Goal: Complete application form

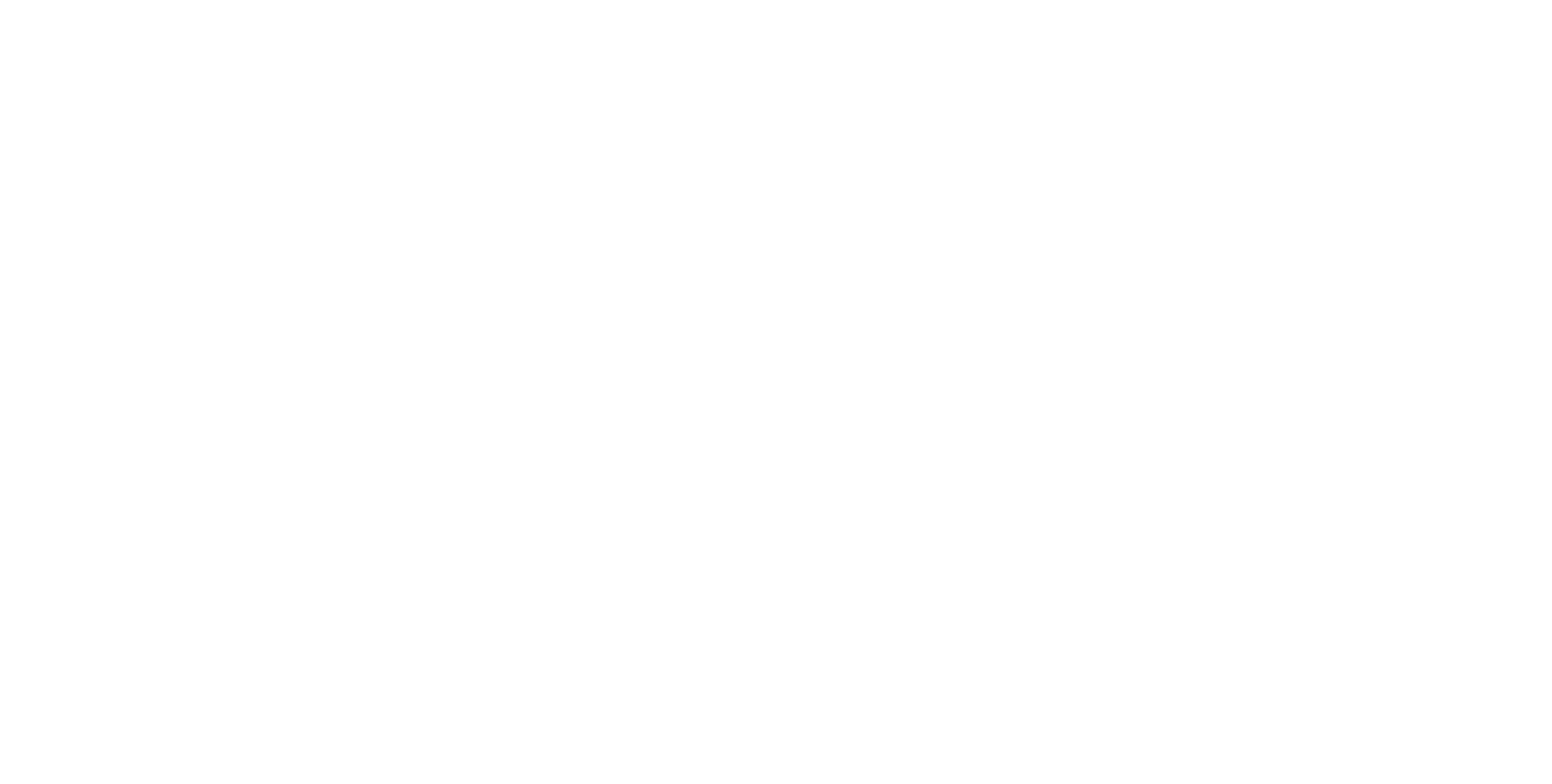
select select "2"
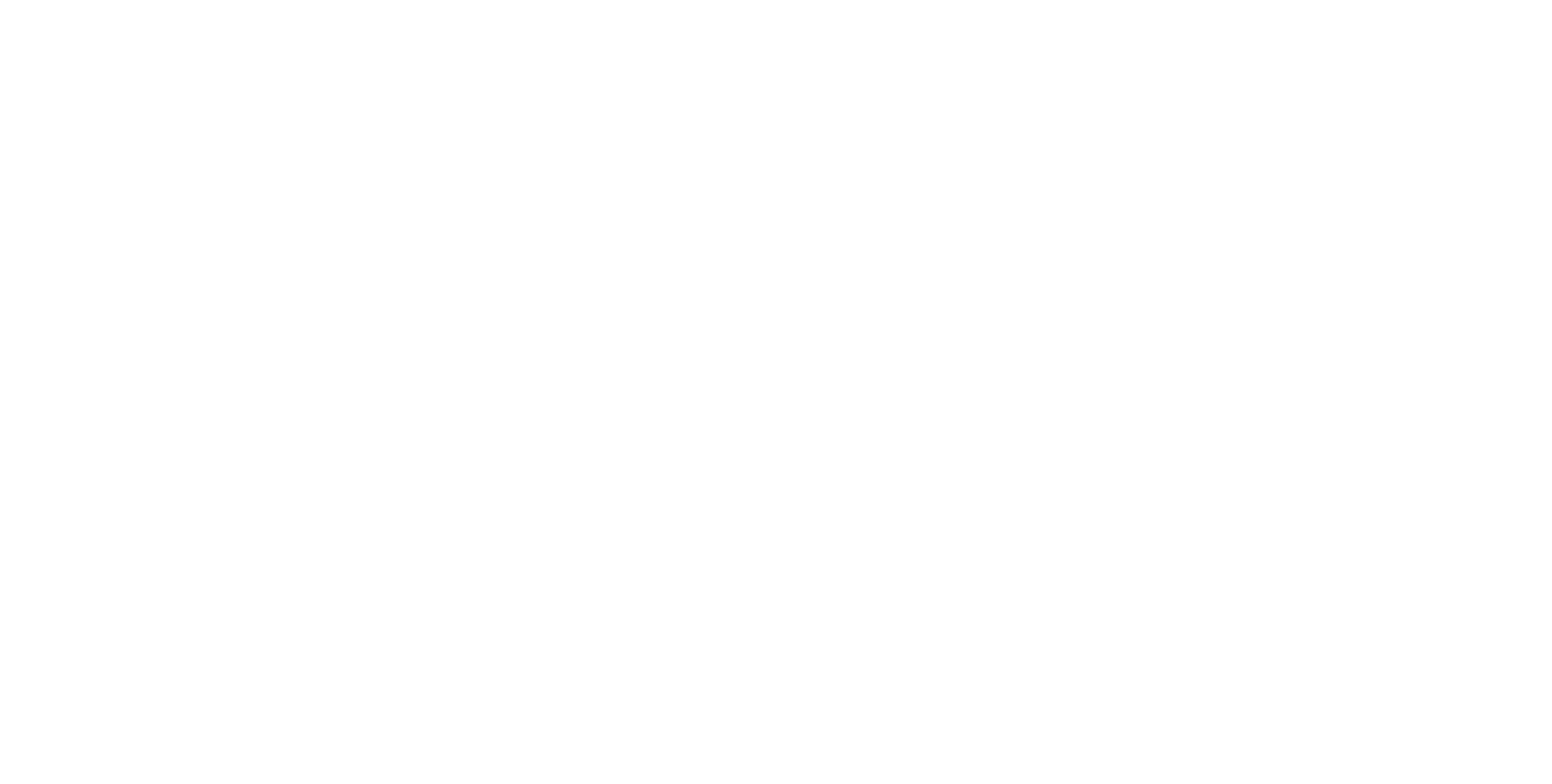
select select "1"
select select "2"
select select "1"
select select "3"
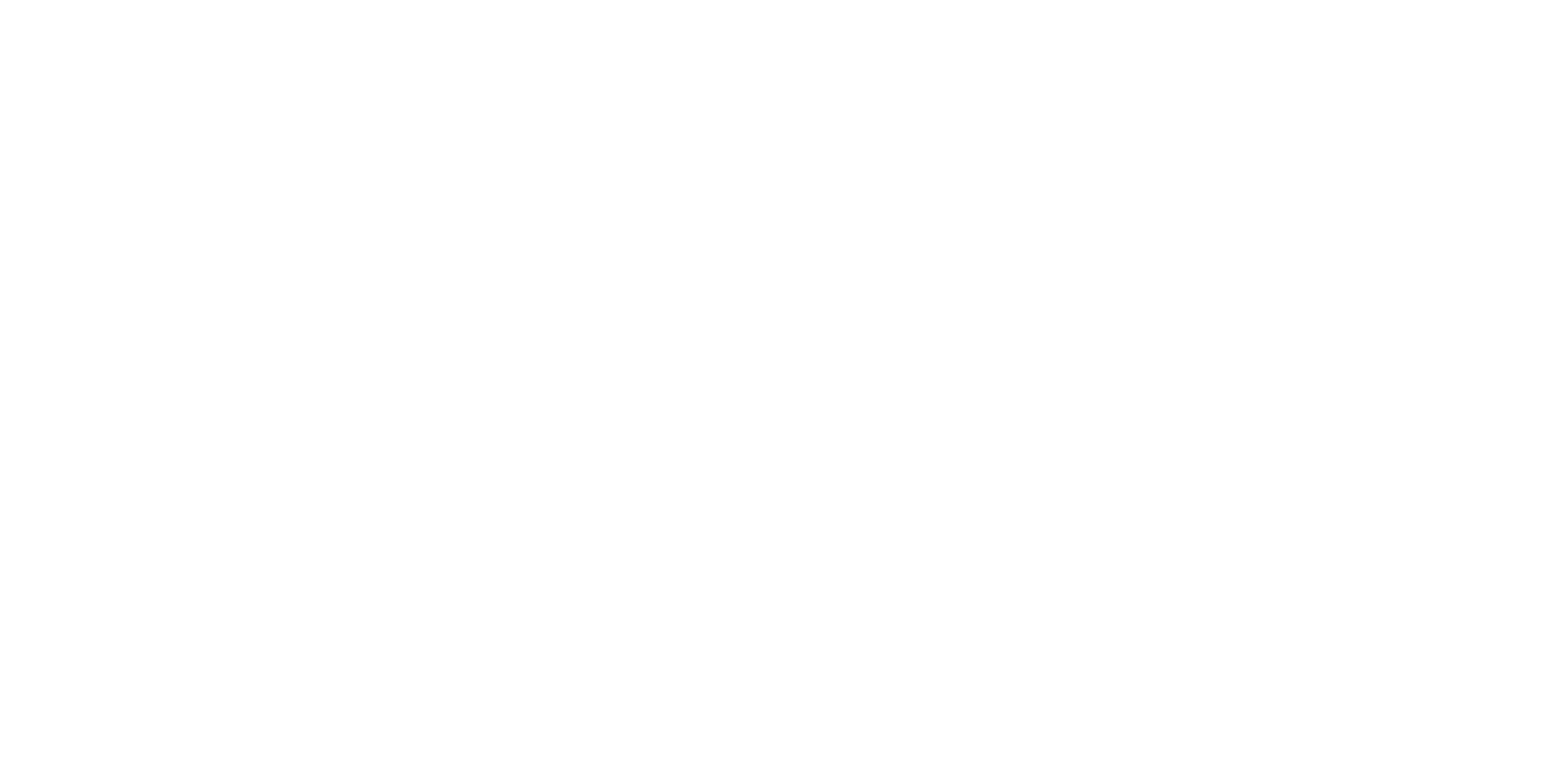
select select "1"
select select "2"
select select "1"
select select "2"
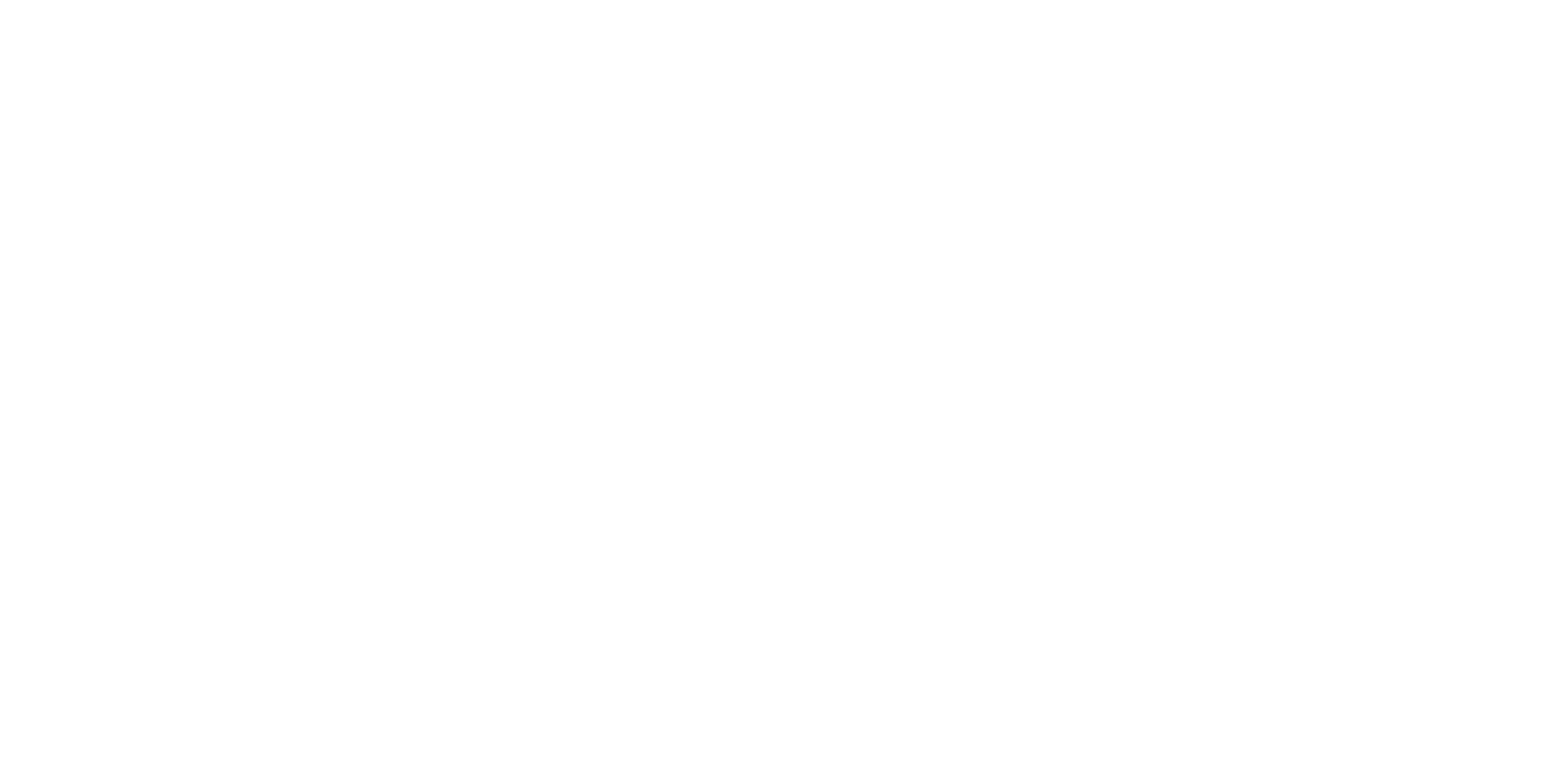
select select "3"
select select "1"
select select "2"
select select "3"
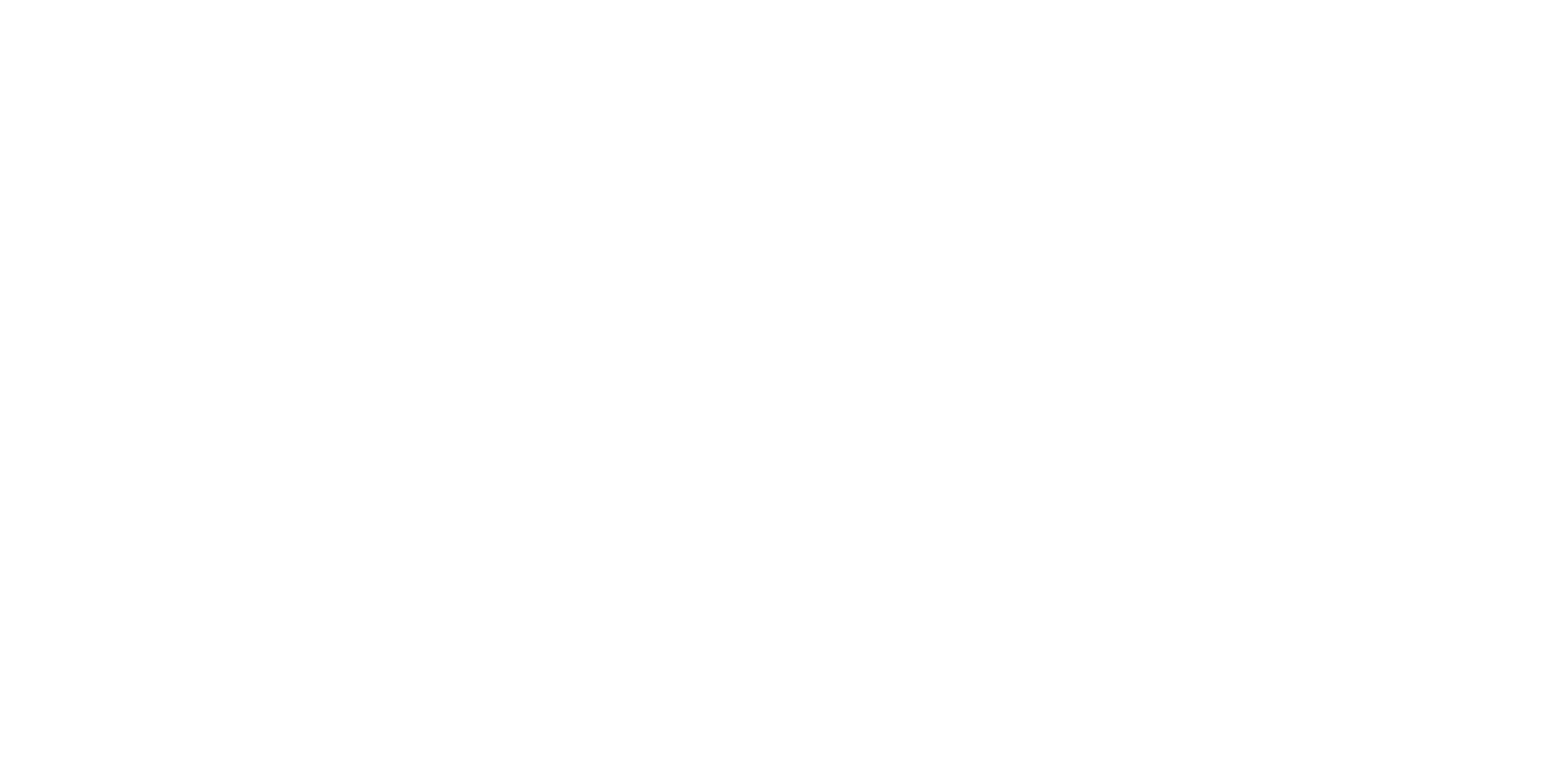
select select "3"
select select "2"
select select "3"
select select "1"
select select "2"
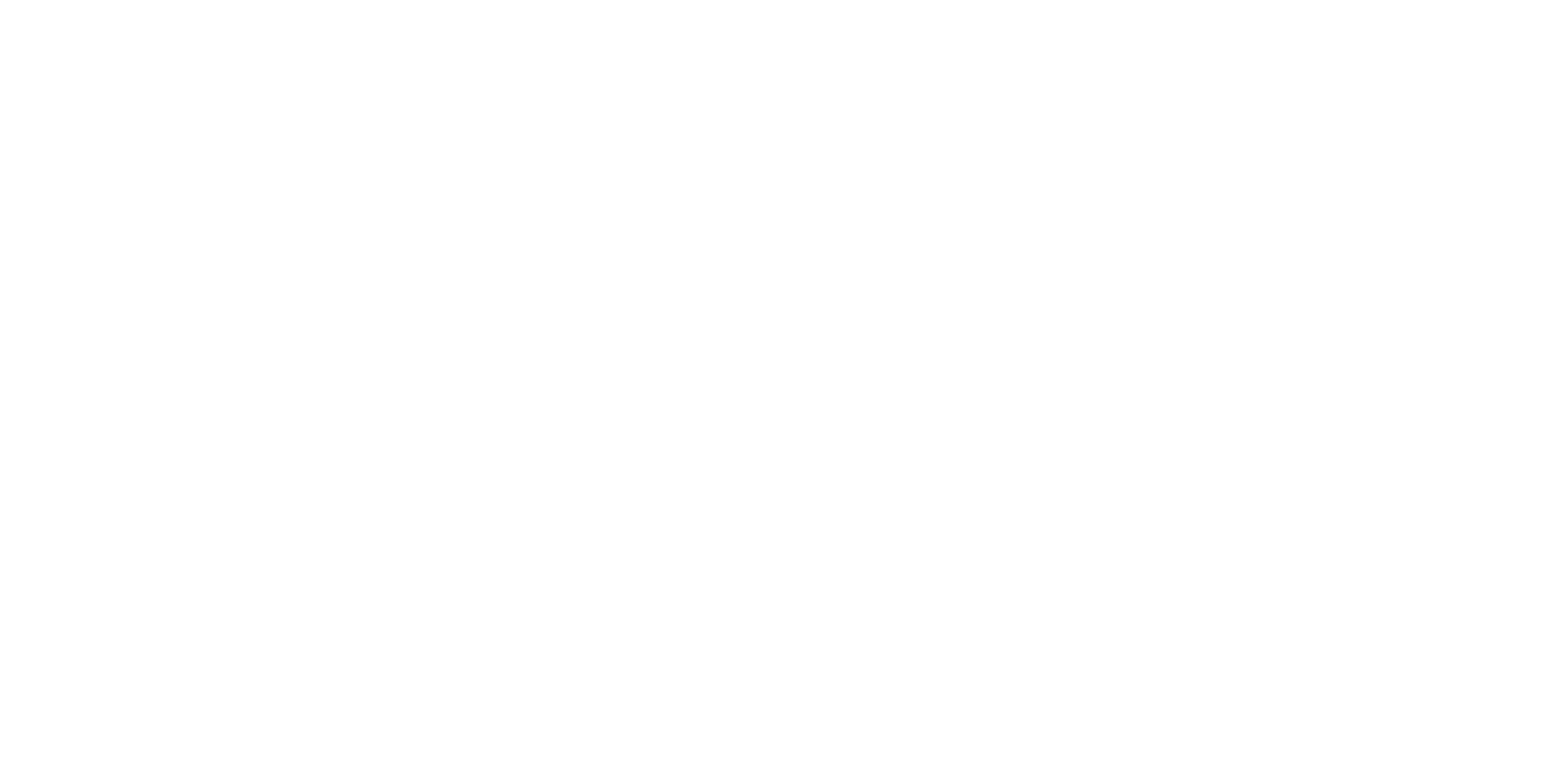
select select "3"
select select "2"
select select "1"
select select "3"
select select "2"
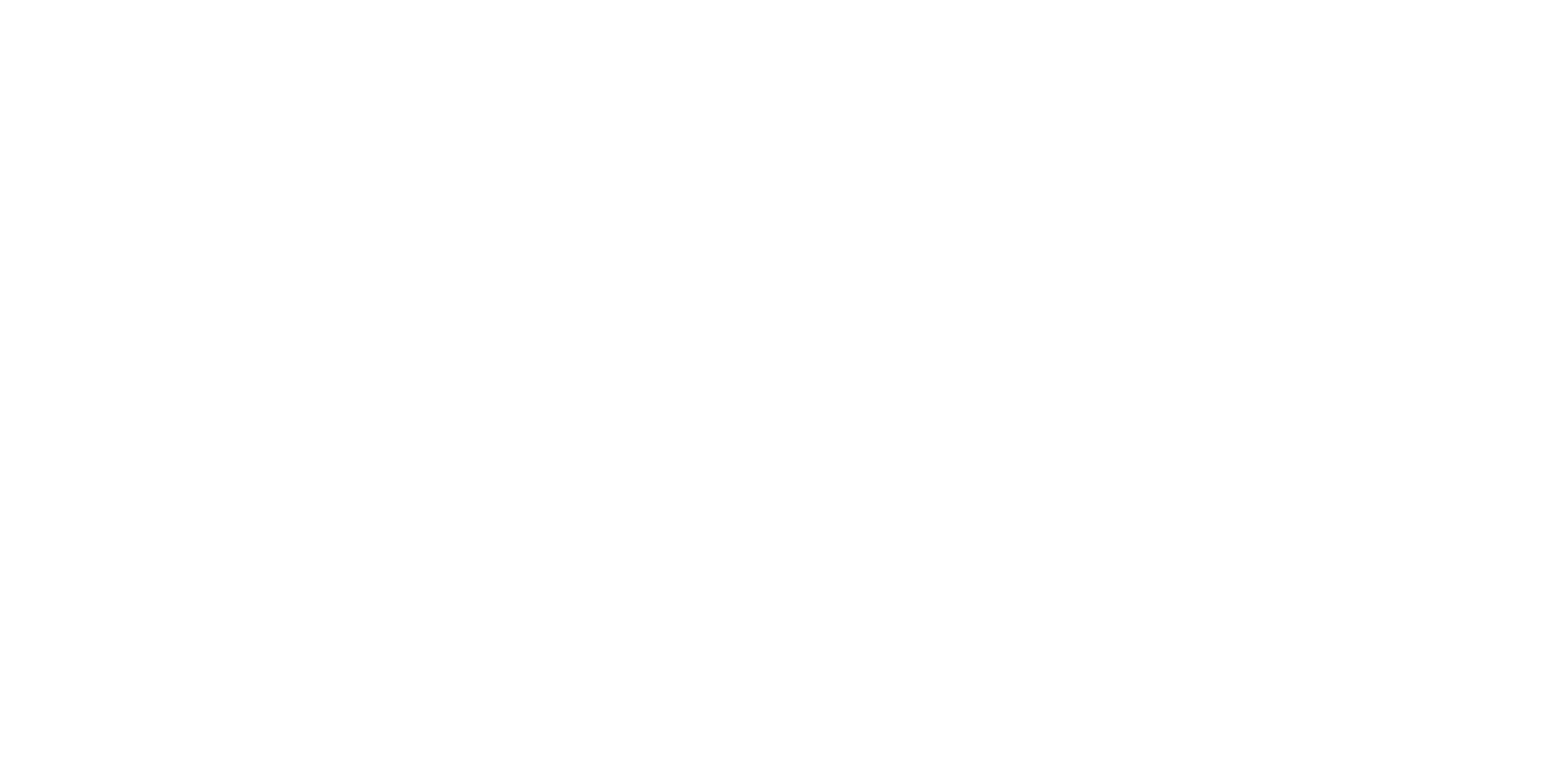
select select "2"
select select "1"
select select "2"
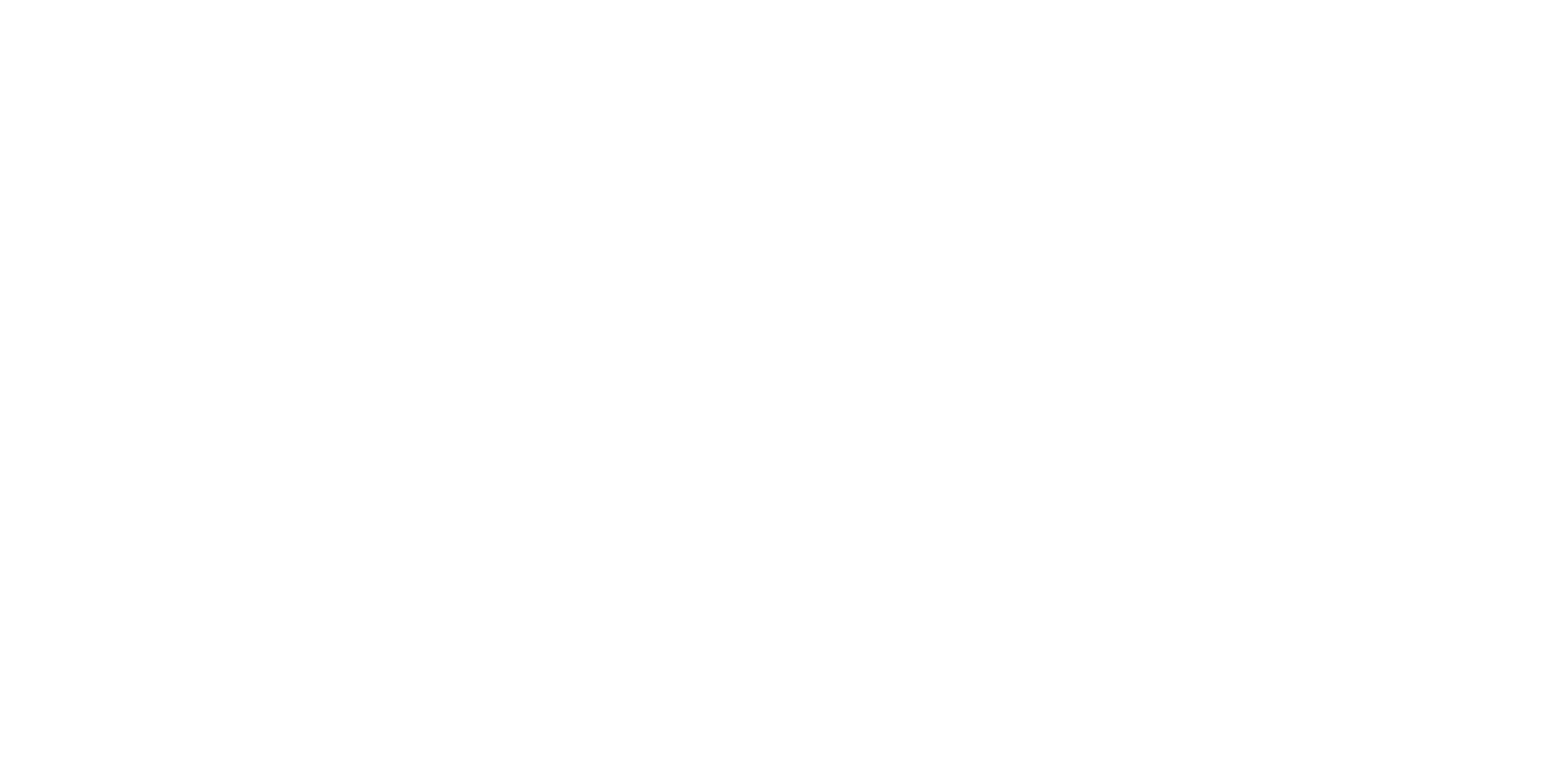
select select "3"
select select "11"
select select "12"
select select "13"
select select "2"
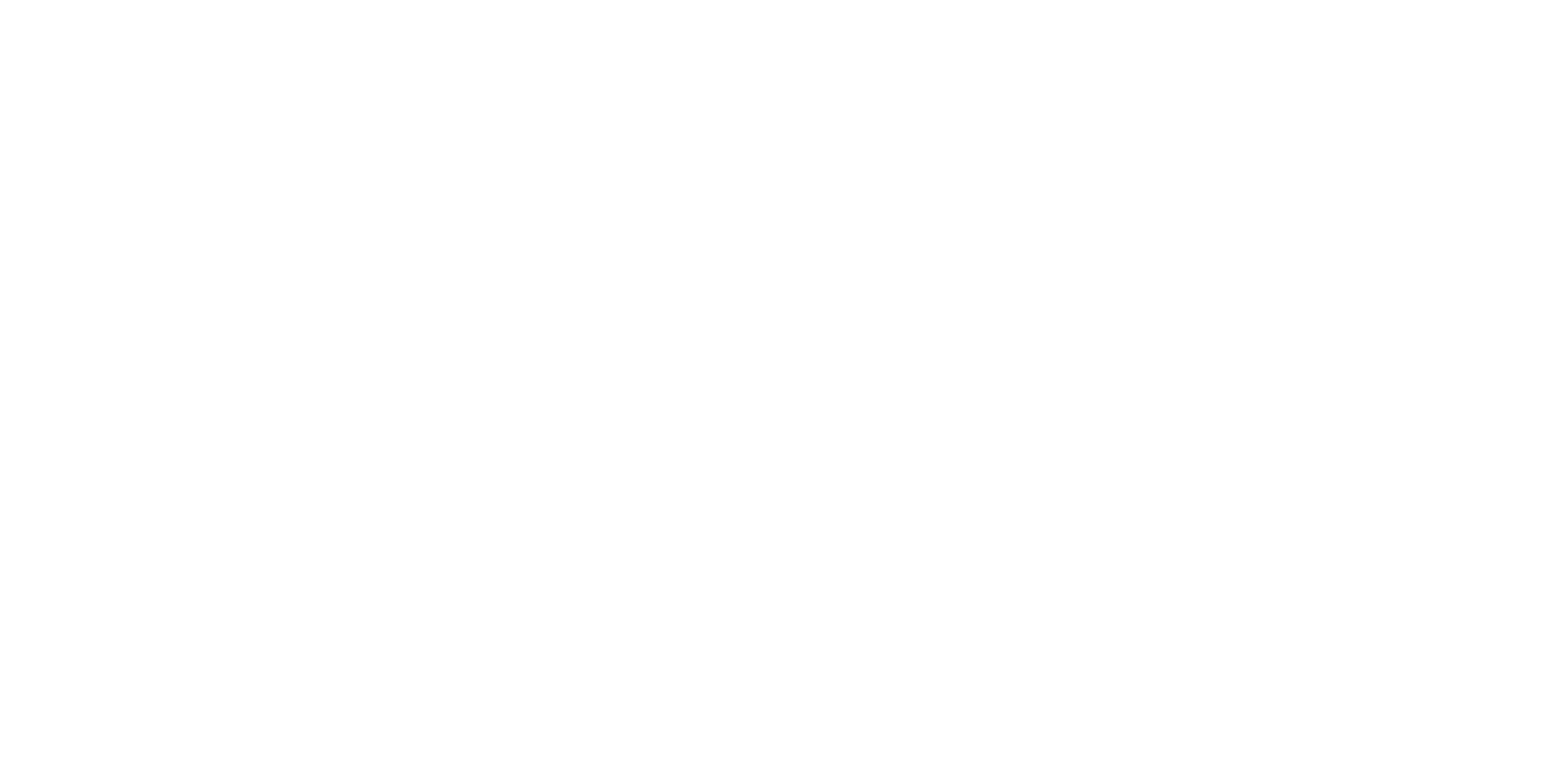
select select "1"
select select "2"
select select "1"
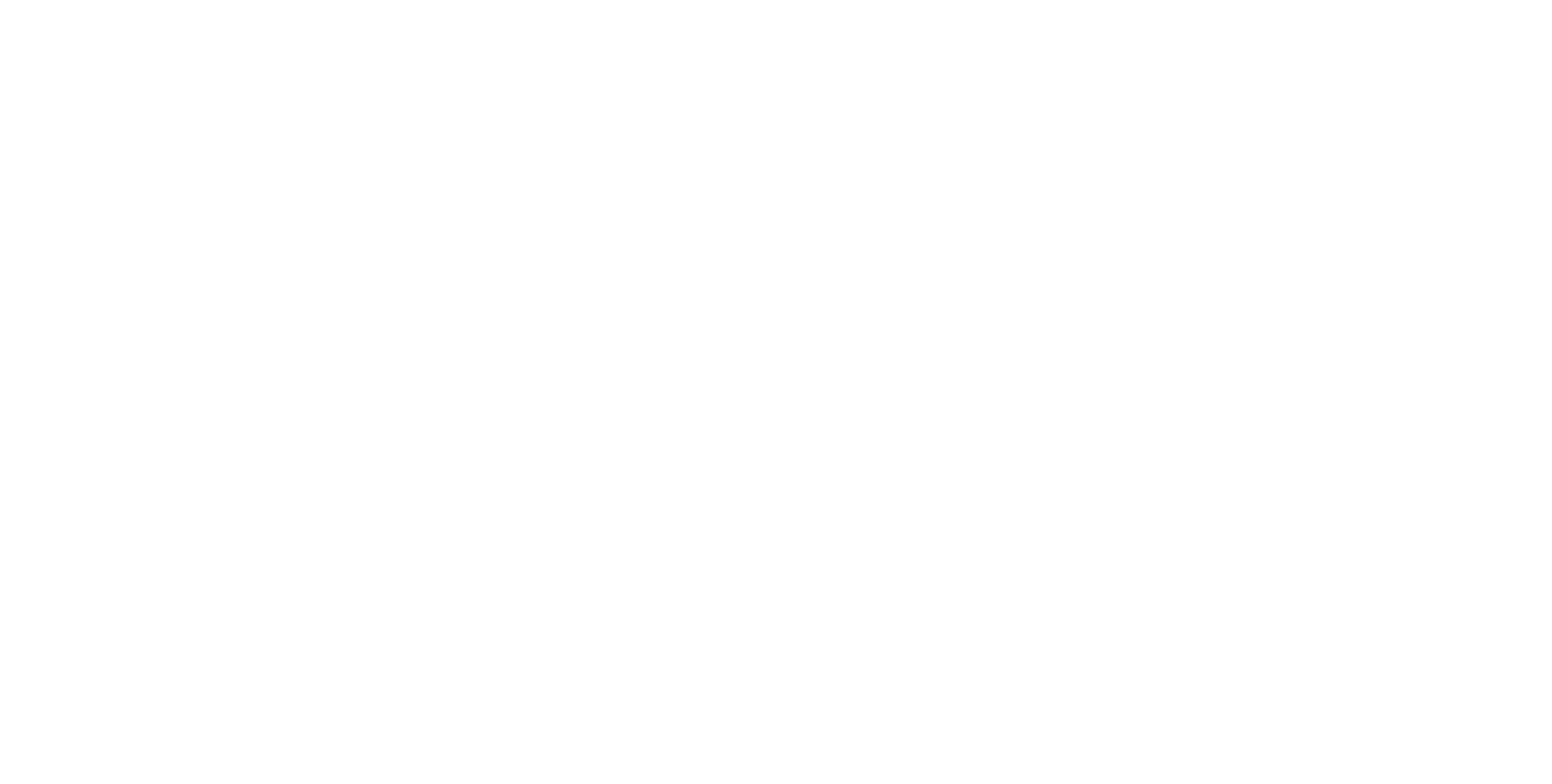
select select "1"
select select "2"
select select "1"
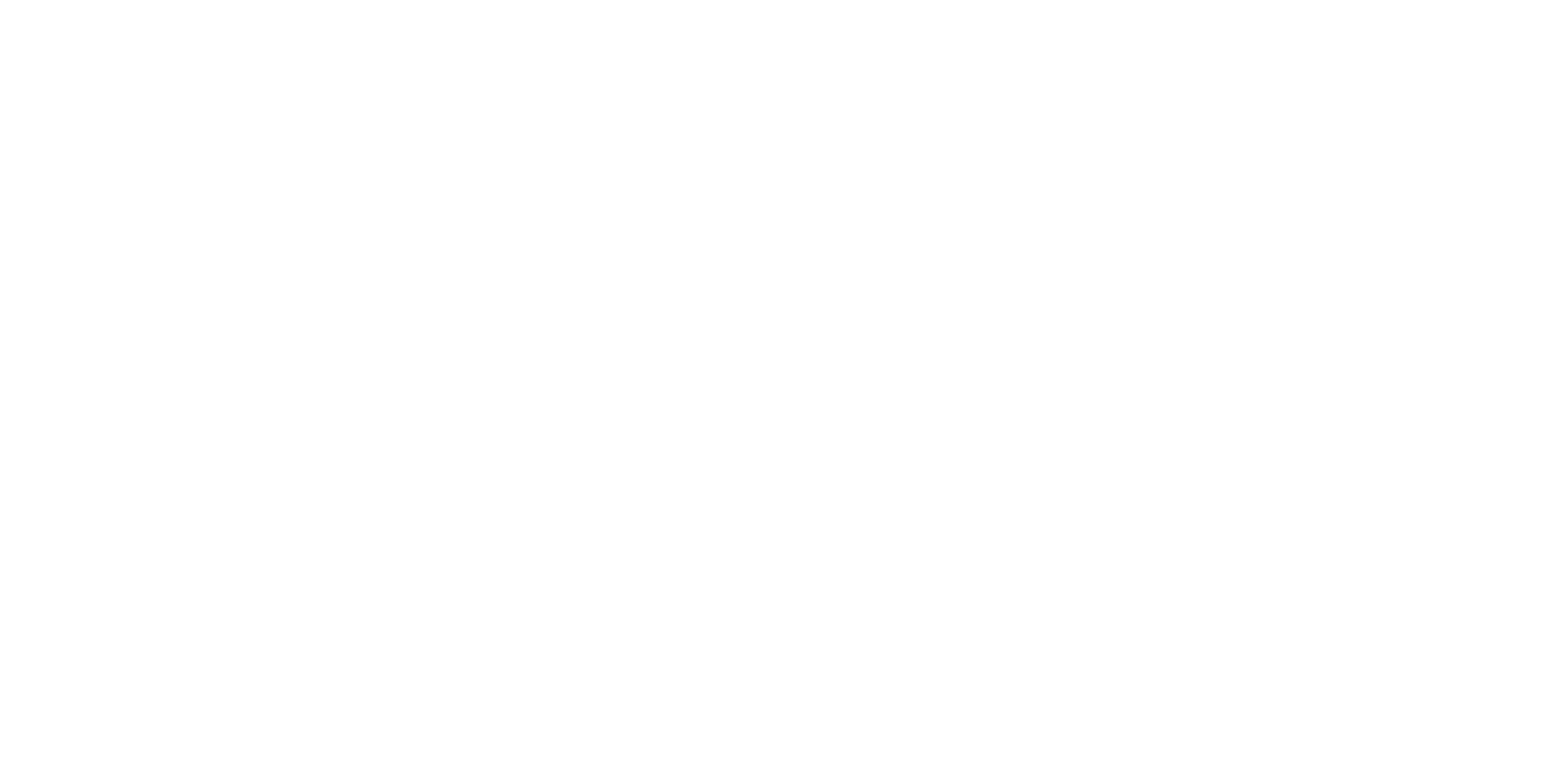
select select "2"
select select "3"
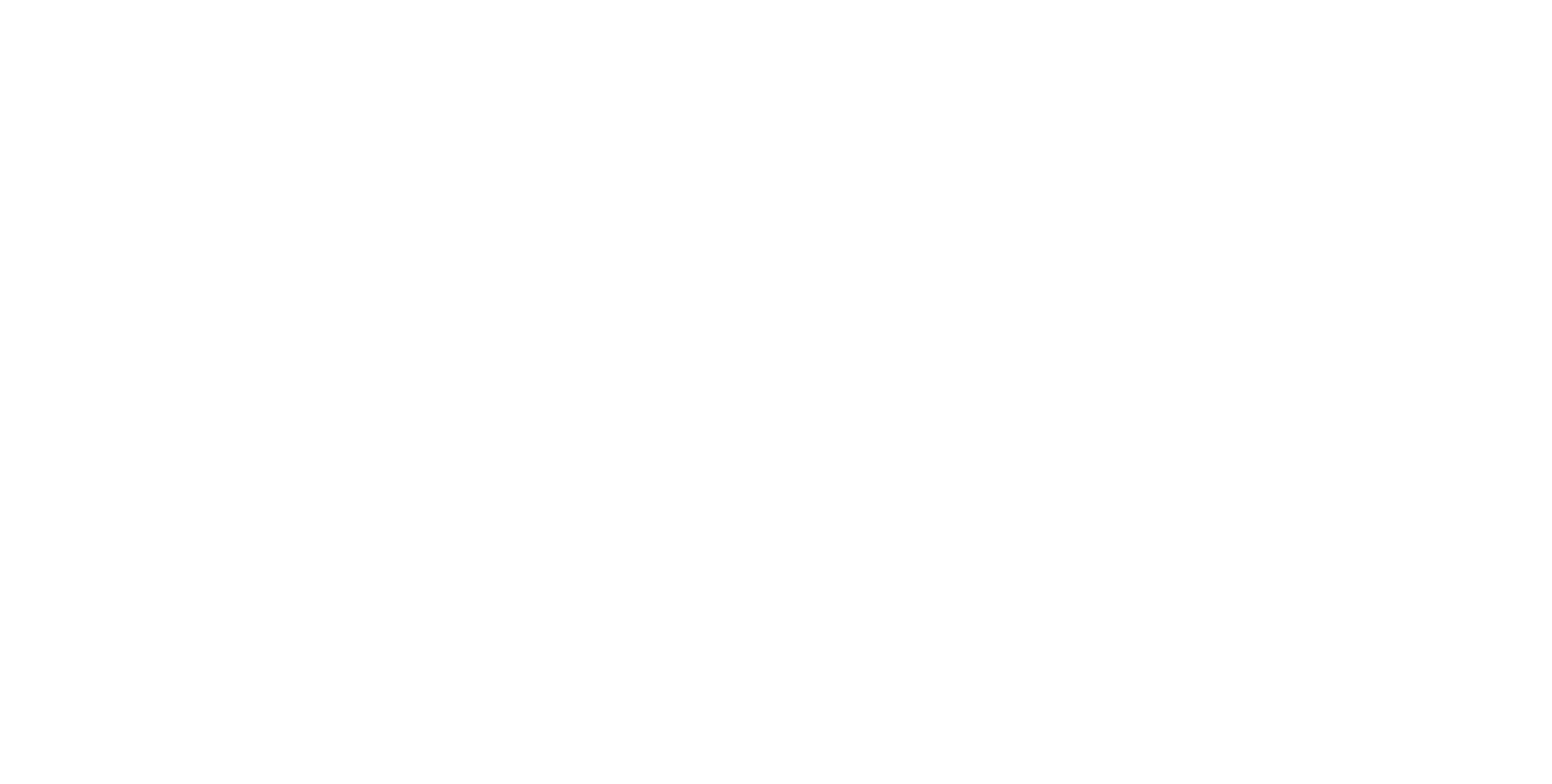
select select "1"
select select "2"
select select "3"
select select "1"
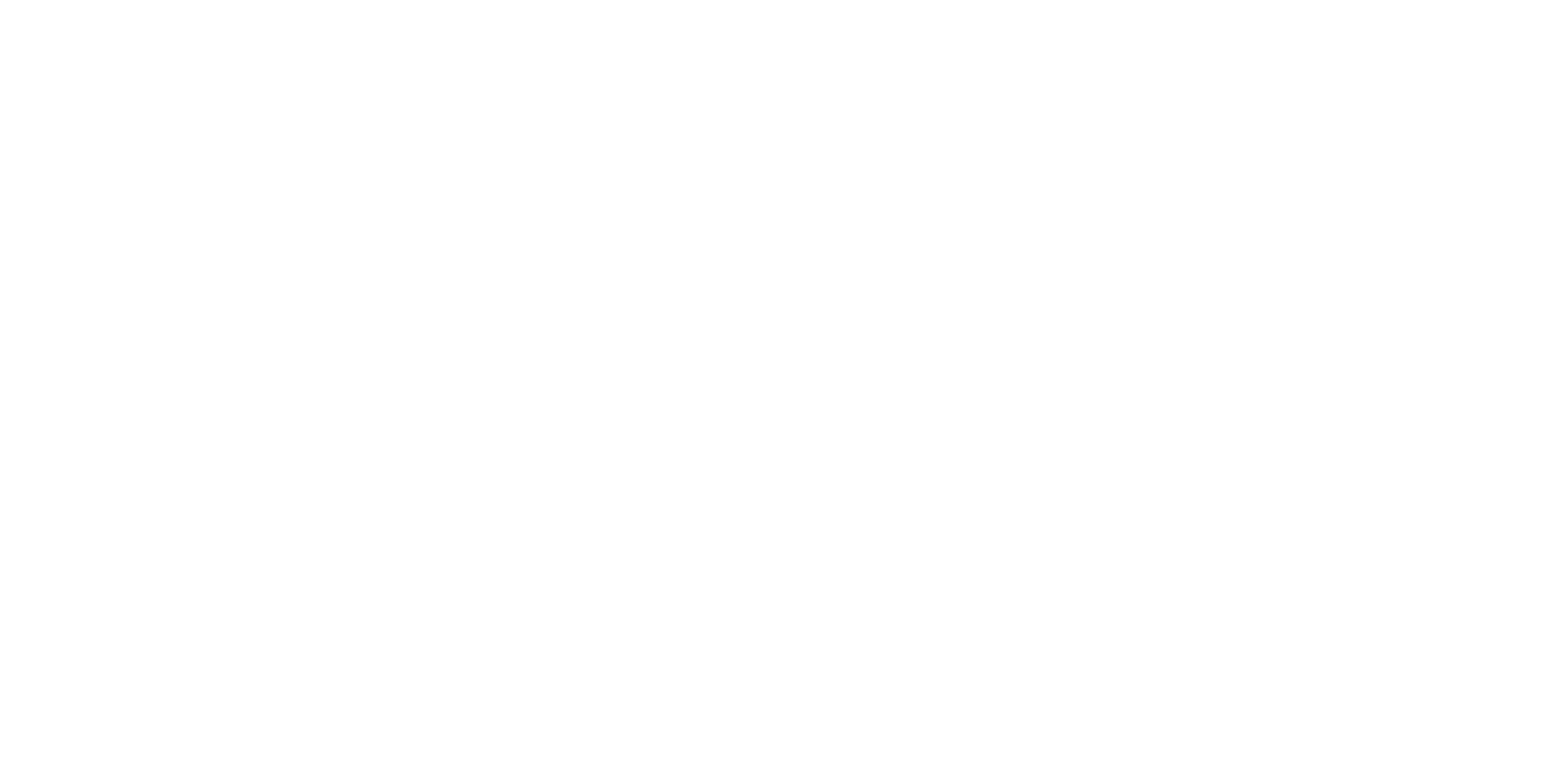
select select "2"
select select "3"
